Goal: Information Seeking & Learning: Learn about a topic

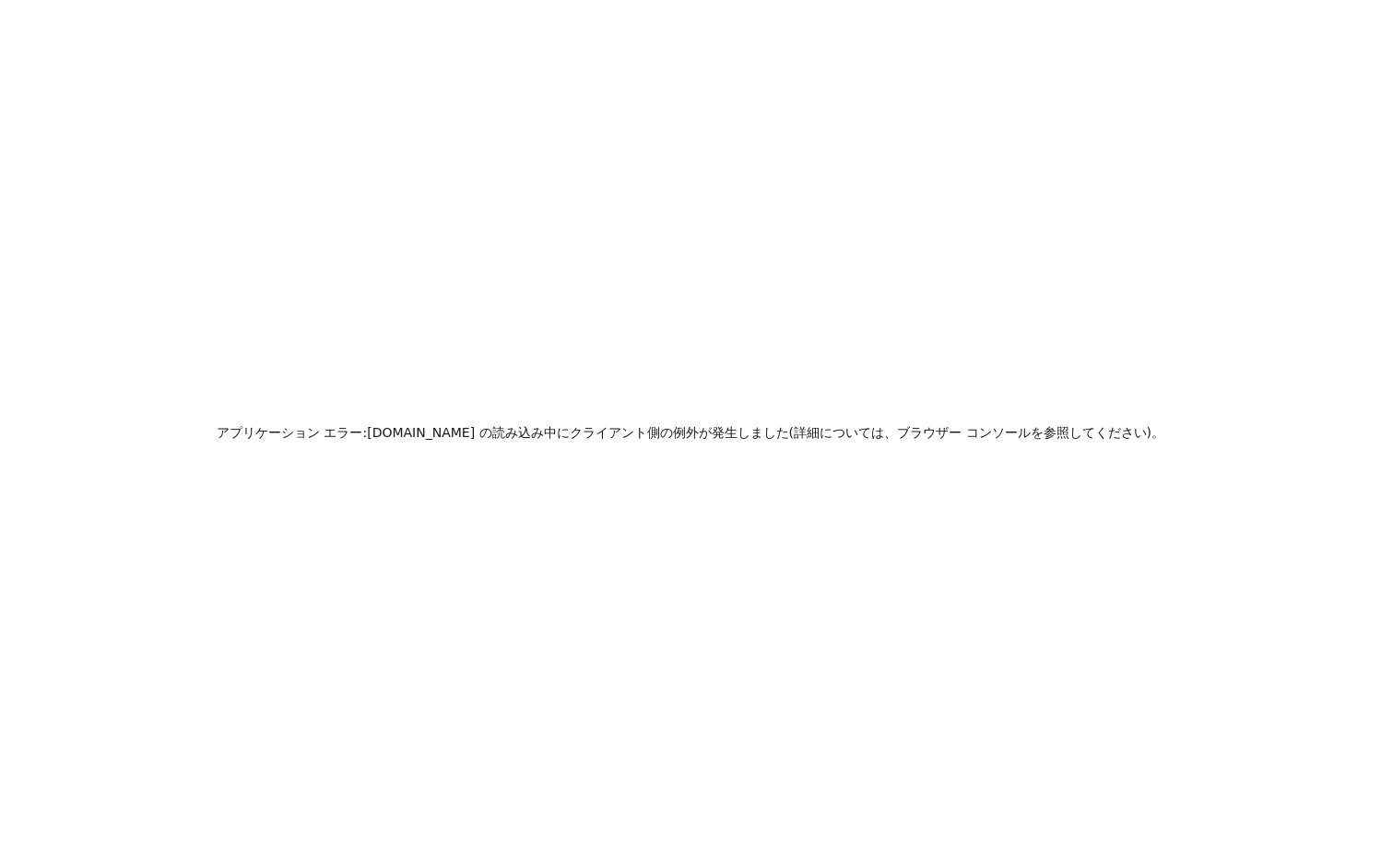
click at [751, 507] on div "アプリケーション エラー: [DOMAIN_NAME] の 読み込み中に クライアント側の例外が発生しました ( 詳細については、 ブラウザー コンソールを参…" at bounding box center [690, 432] width 1381 height 864
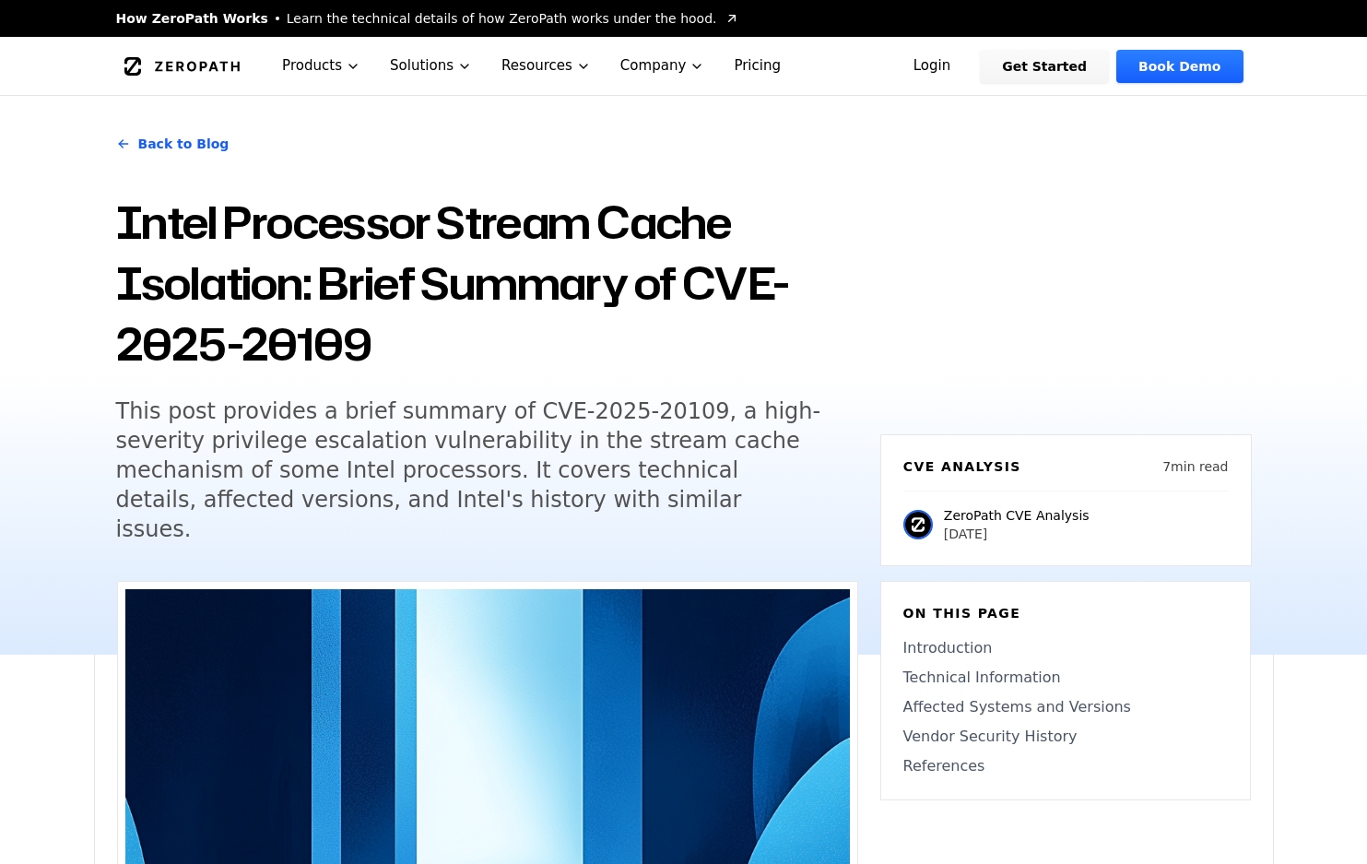
scroll to position [277, 0]
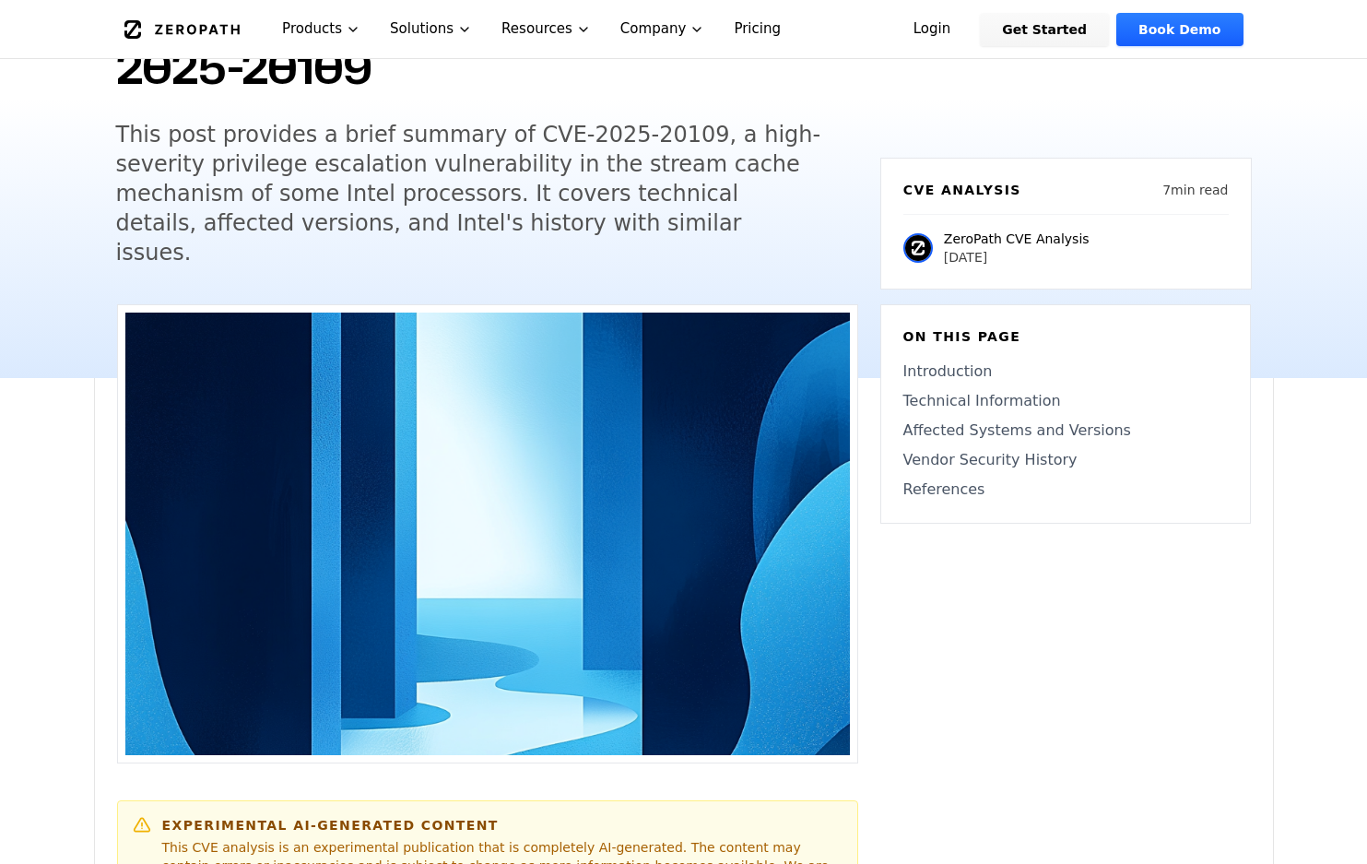
click at [826, 91] on h1 "Intel Processor Stream Cache Isolation: Brief Summary of CVE-2025-20109" at bounding box center [487, 6] width 742 height 183
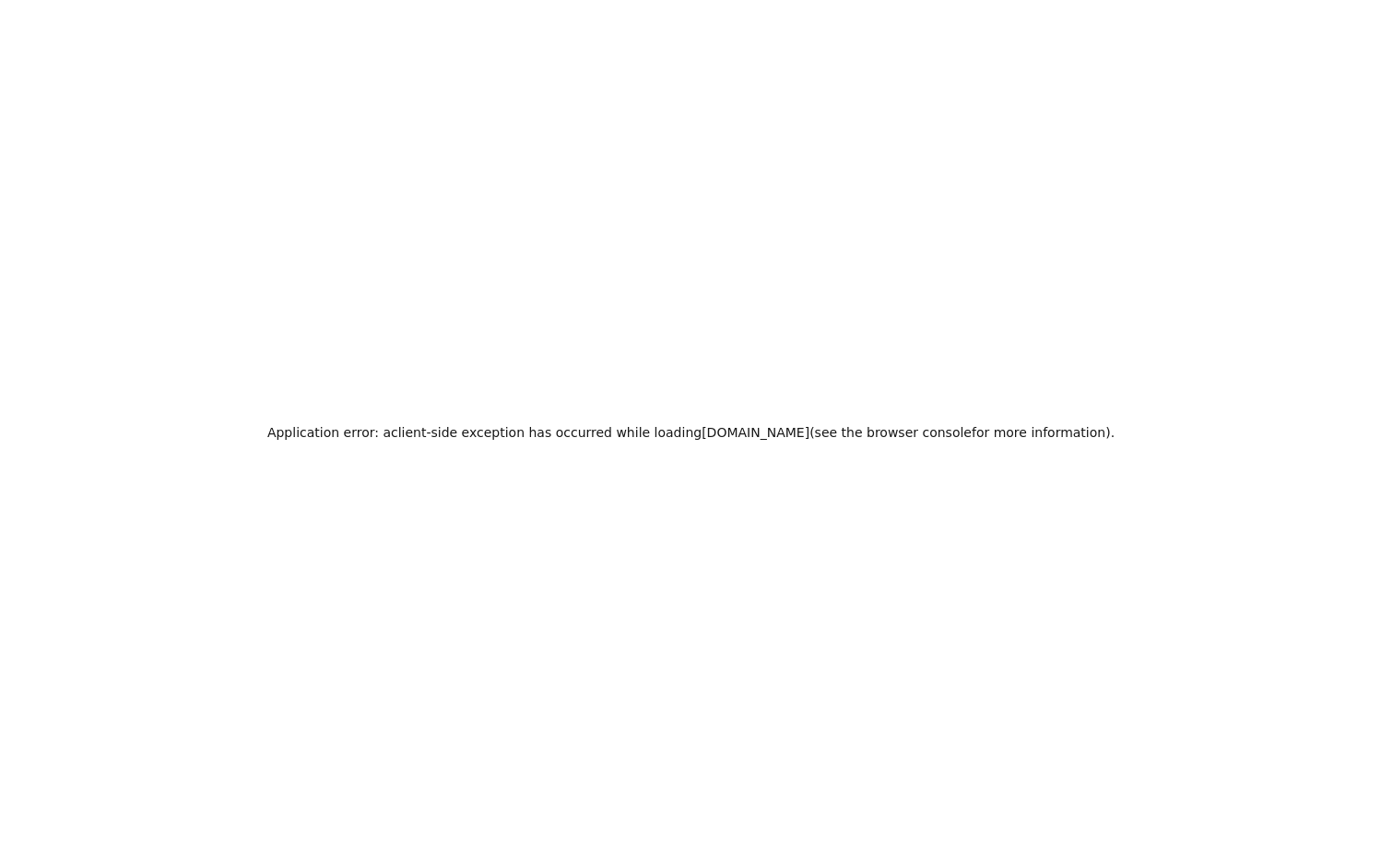
scroll to position [0, 0]
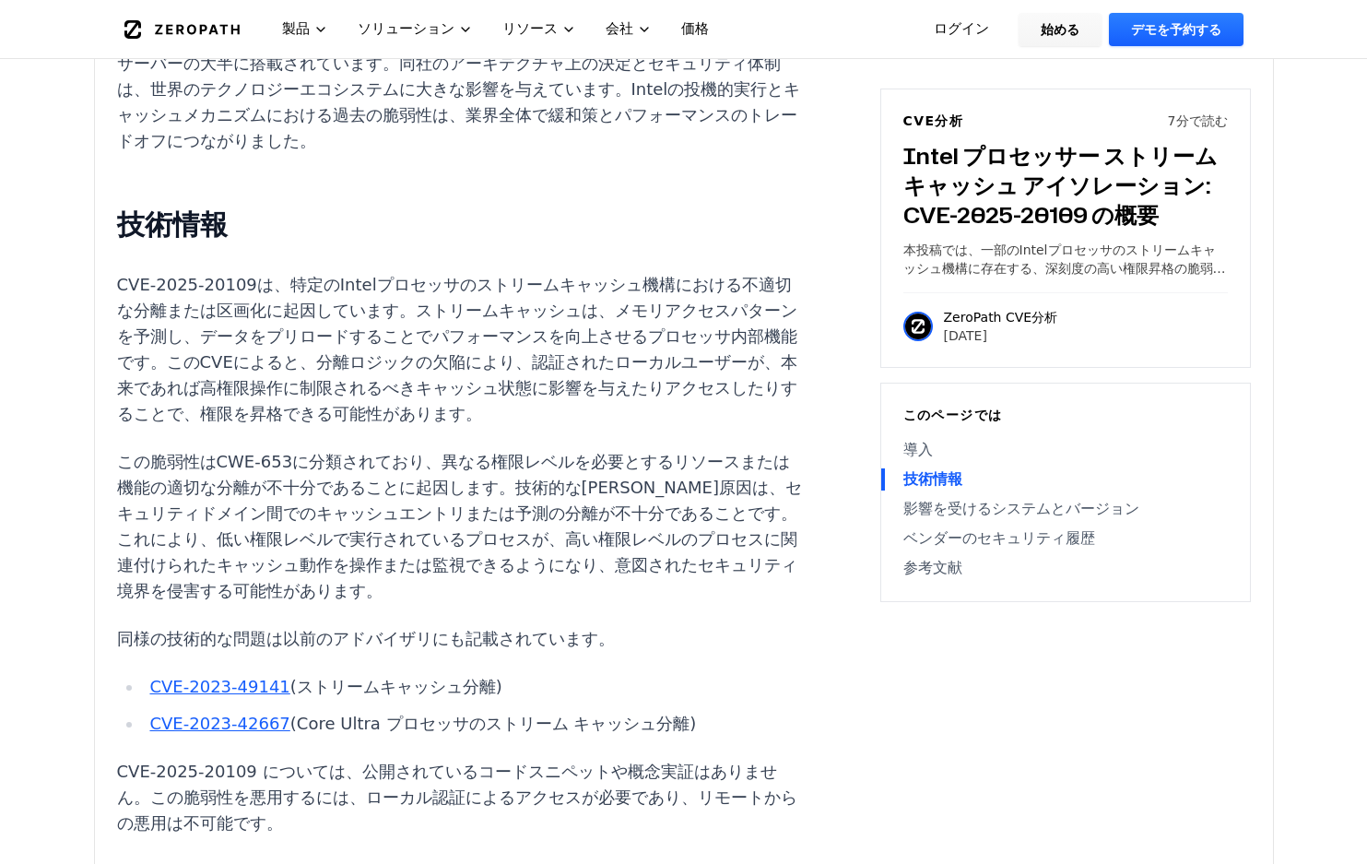
scroll to position [1449, 0]
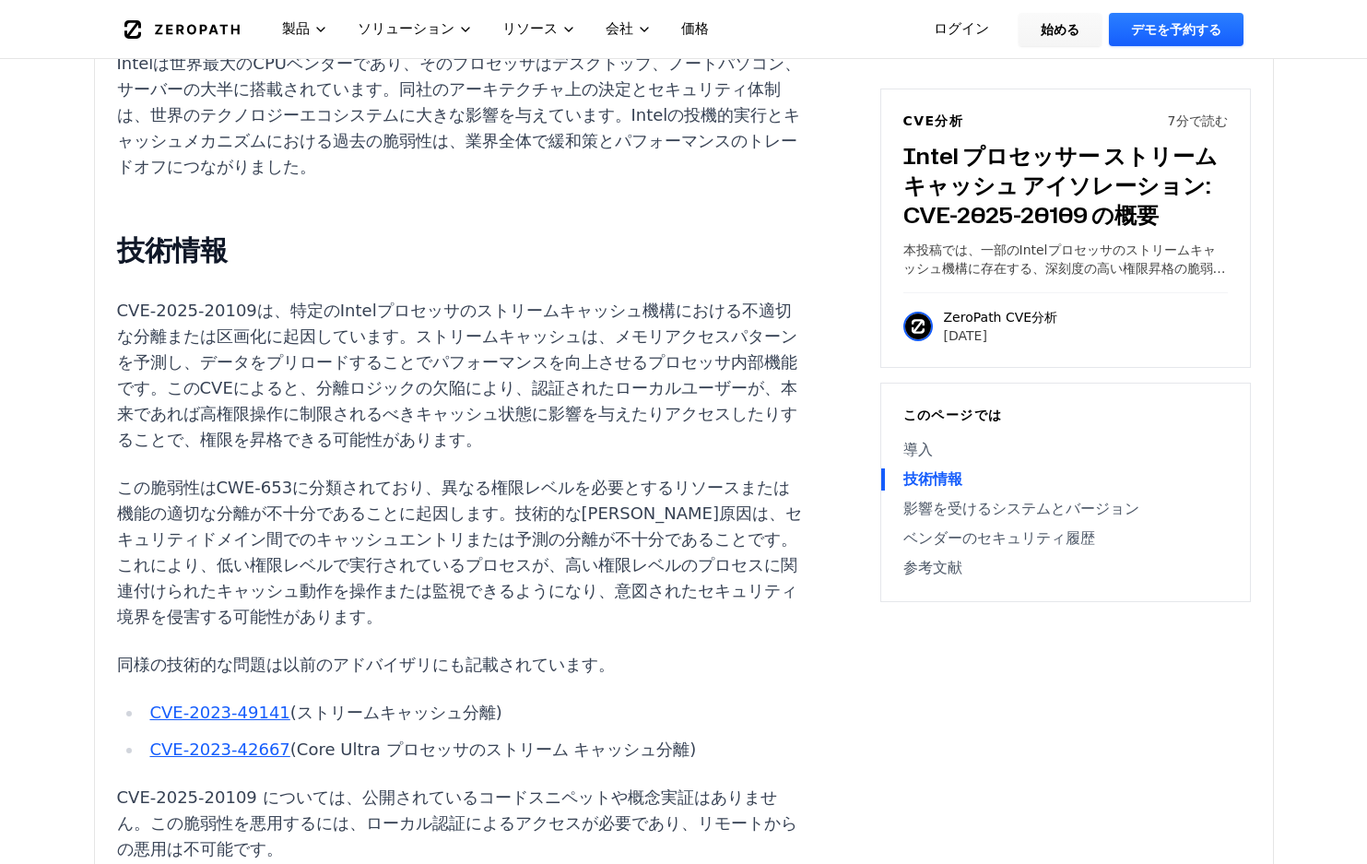
click at [226, 703] on font "CVE-2023-49141" at bounding box center [219, 712] width 140 height 19
